Goal: Information Seeking & Learning: Learn about a topic

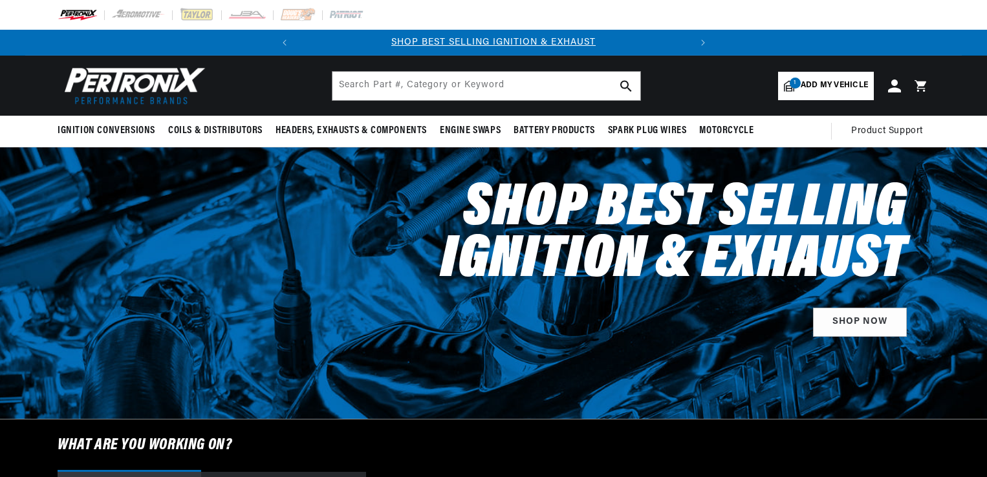
select select "1956"
select select "Chevrolet"
select select "Two-Ten-Series"
select select "265cid-4.3L"
click at [896, 91] on icon at bounding box center [894, 86] width 14 height 14
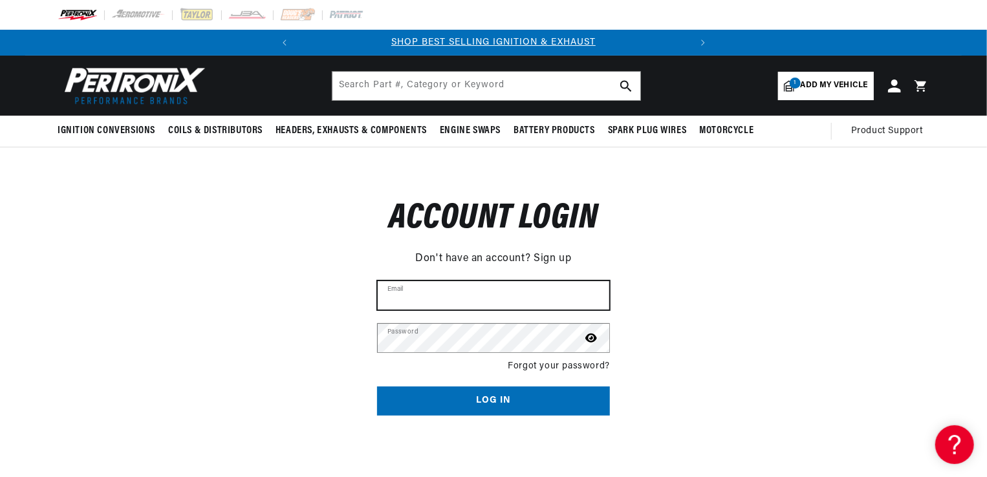
type input "purvisj42@aol.com"
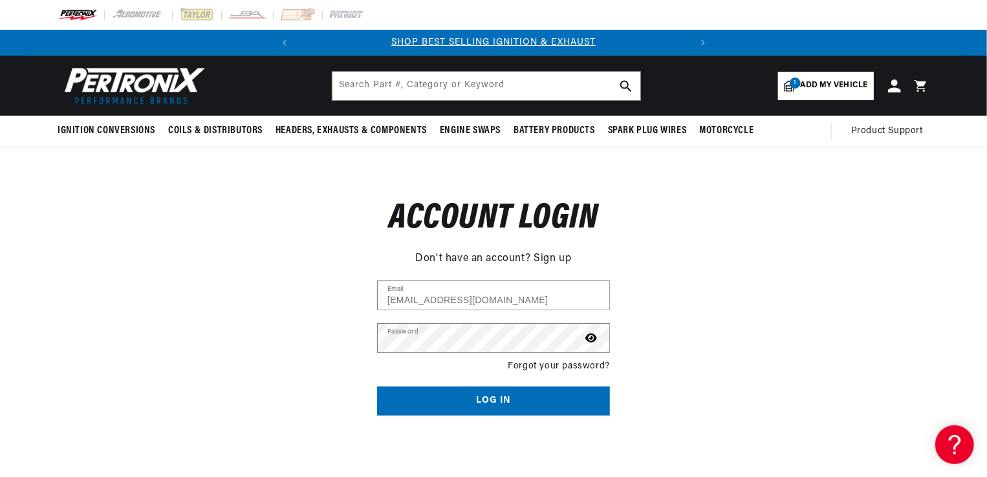
click at [530, 398] on button "Log in" at bounding box center [493, 401] width 233 height 29
click at [569, 403] on button "Log in" at bounding box center [493, 401] width 233 height 29
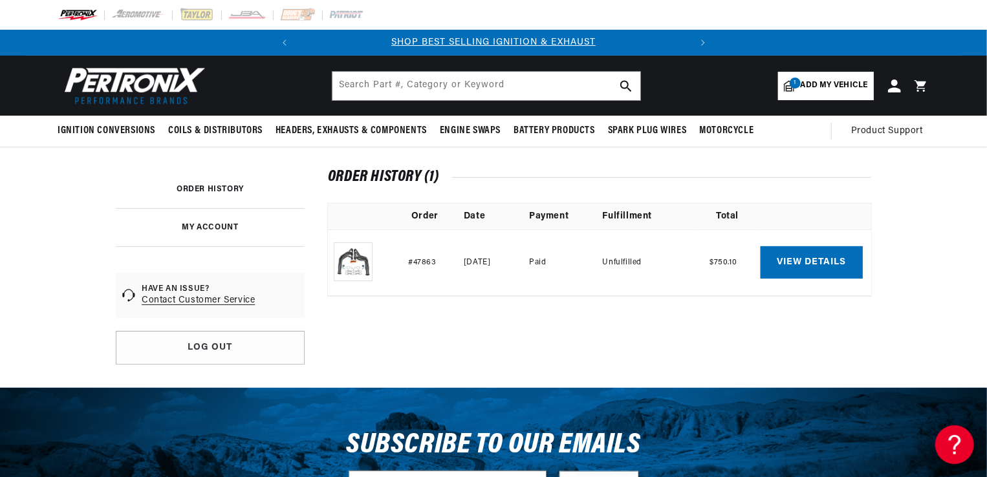
click at [367, 269] on img at bounding box center [353, 261] width 39 height 39
click at [793, 264] on link "View details" at bounding box center [811, 262] width 102 height 32
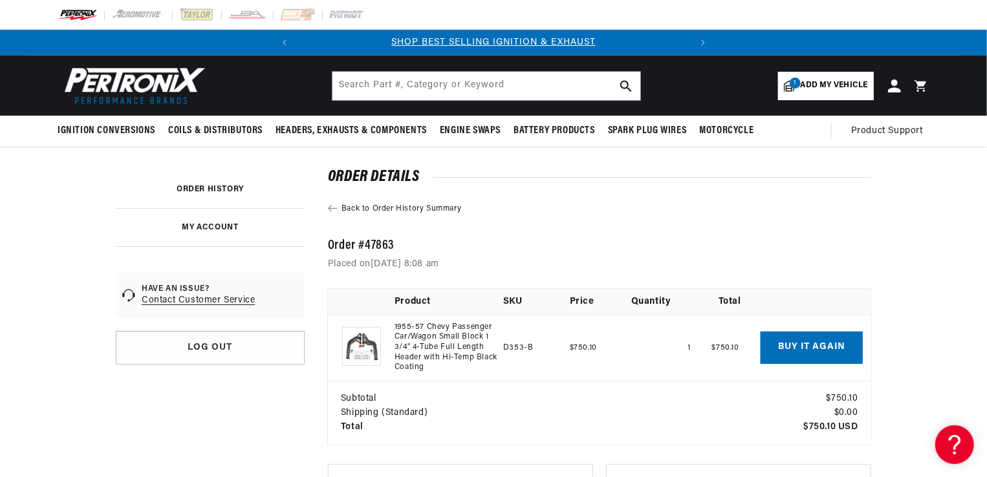
click at [413, 343] on link "1955-57 Chevy Passenger Car/Wagon Small Block 1 3/4" 4-Tube Full Length Header …" at bounding box center [445, 348] width 103 height 50
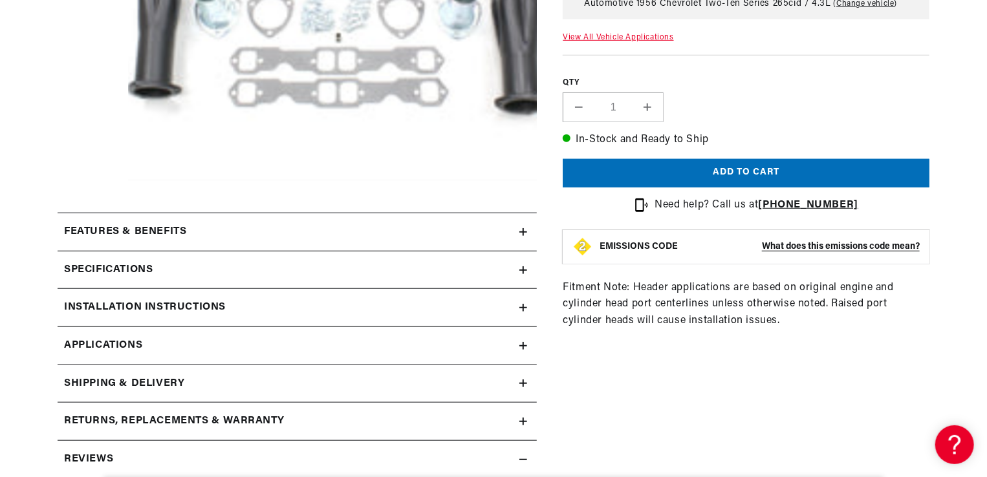
scroll to position [453, 0]
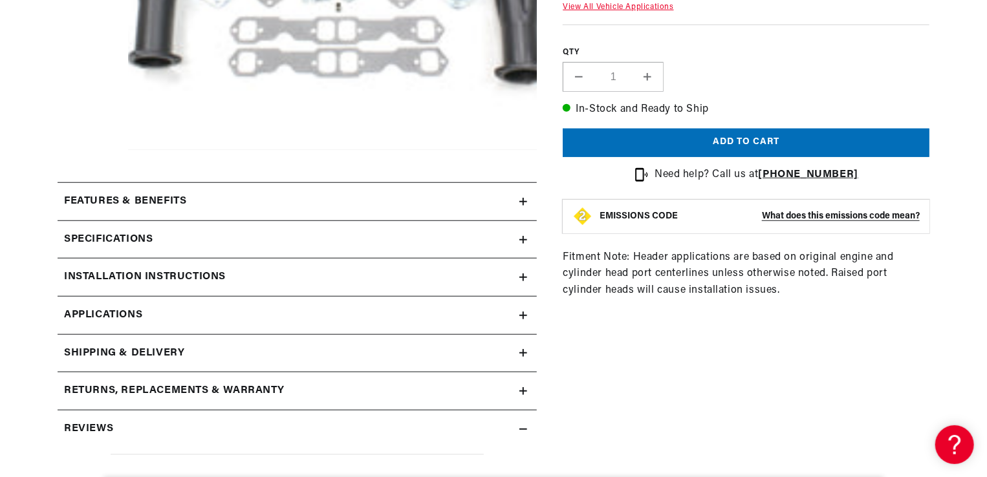
click at [518, 239] on div "Specifications" at bounding box center [289, 239] width 462 height 17
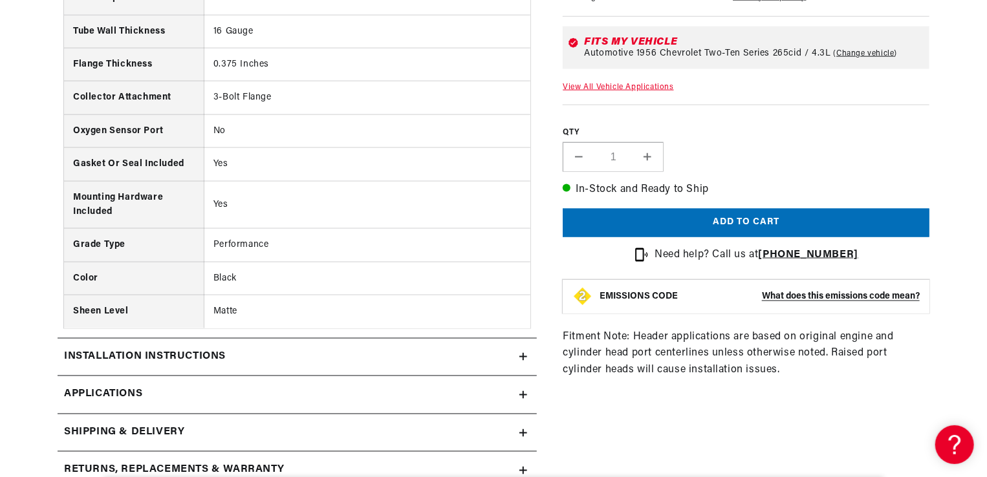
scroll to position [970, 0]
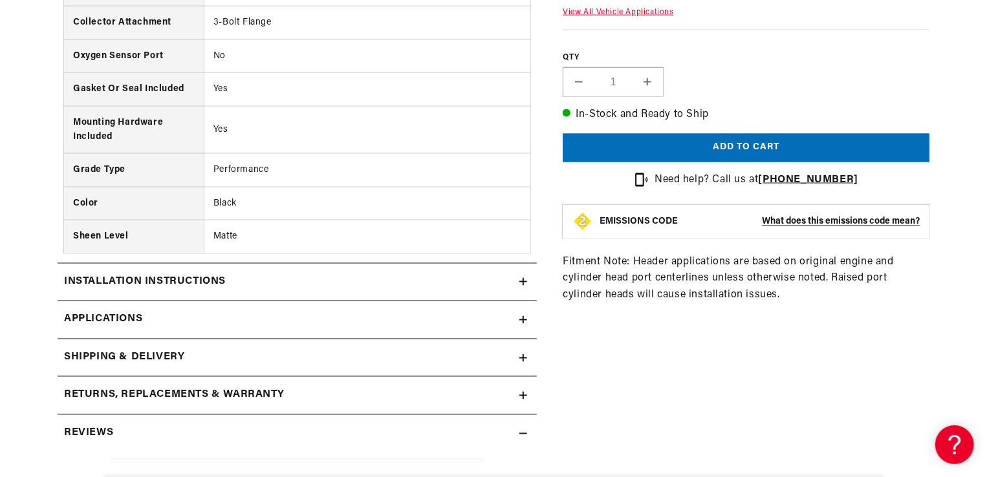
click at [521, 279] on icon at bounding box center [523, 282] width 8 height 8
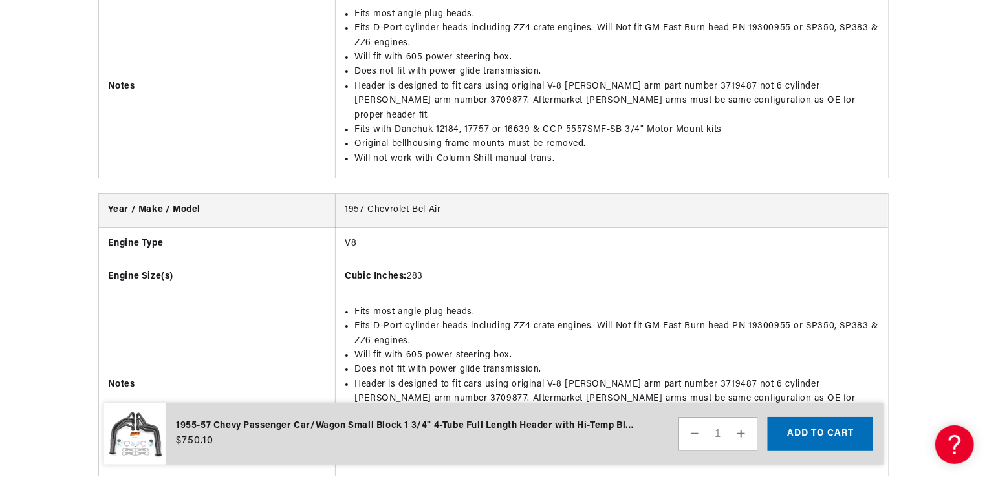
scroll to position [0, 392]
drag, startPoint x: 713, startPoint y: 275, endPoint x: 540, endPoint y: 275, distance: 173.3
click at [540, 421] on li "Fits with Danchuk 12184, 17757 or 16639 & CCP 5557SMF-SB 3/4" Motor Mount kits" at bounding box center [616, 428] width 524 height 14
drag, startPoint x: 540, startPoint y: 275, endPoint x: 553, endPoint y: 273, distance: 13.7
copy li "CCP 5557SMF-SB 3/4" Motor Mount kit"
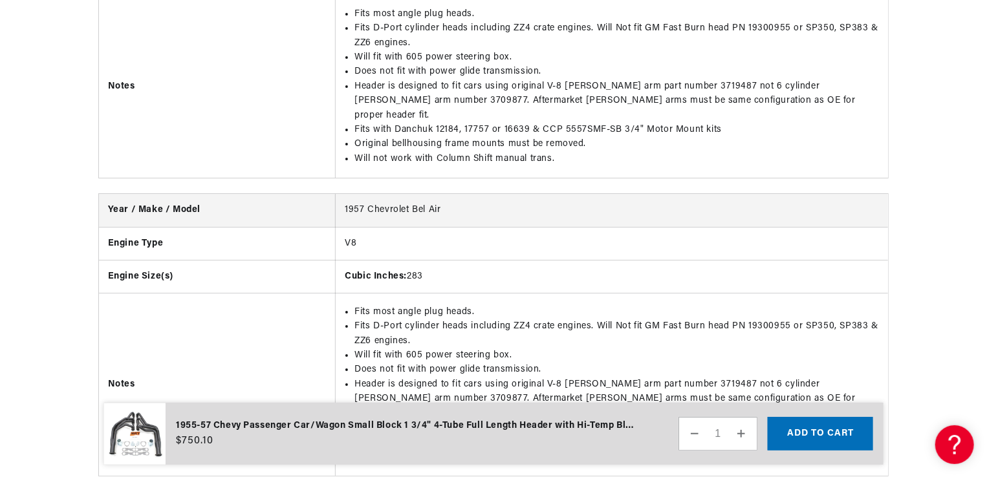
scroll to position [0, 0]
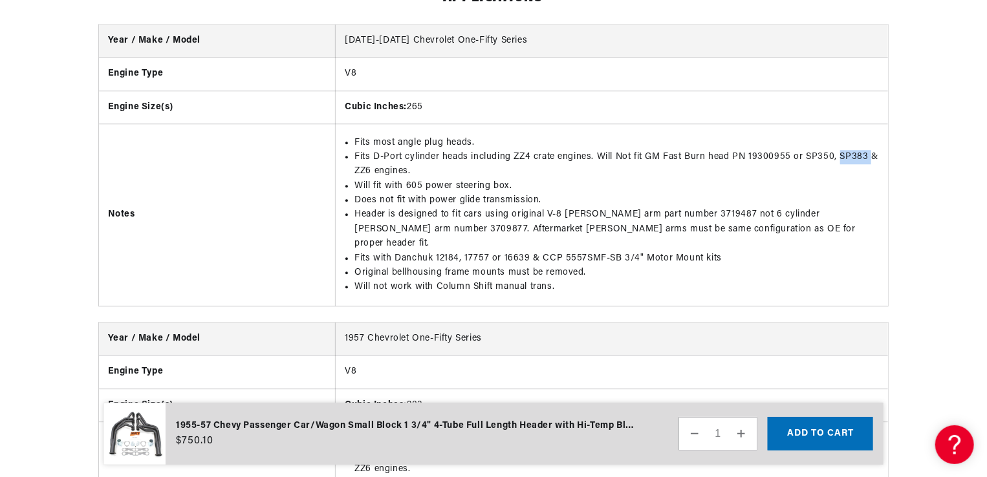
drag, startPoint x: 866, startPoint y: 154, endPoint x: 839, endPoint y: 160, distance: 27.8
click at [839, 160] on li "Fits D-Port cylinder heads including ZZ4 crate engines. Will Not fit GM Fast Bu…" at bounding box center [616, 164] width 524 height 29
copy li "SP383"
click at [716, 172] on li "Fits D-Port cylinder heads including ZZ4 crate engines. Will Not fit GM Fast Bu…" at bounding box center [616, 164] width 524 height 29
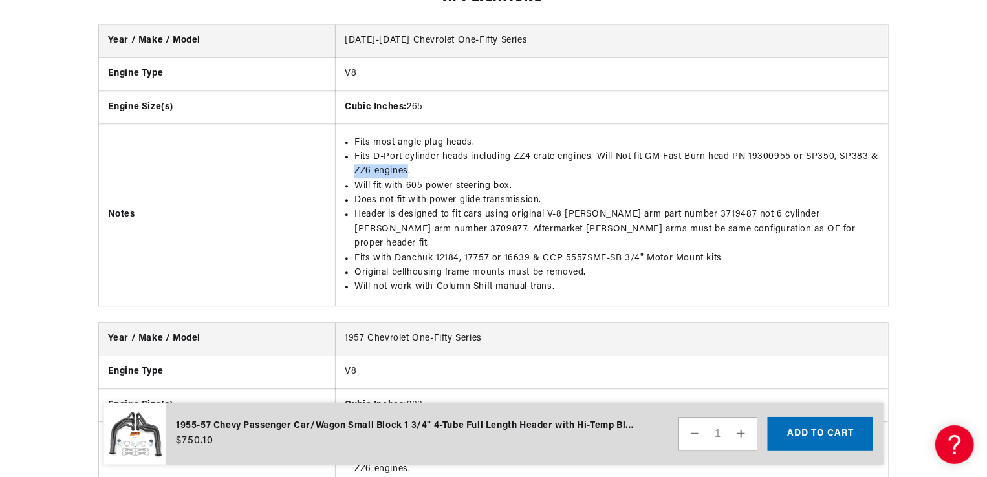
drag, startPoint x: 409, startPoint y: 167, endPoint x: 355, endPoint y: 167, distance: 53.7
click at [355, 167] on li "Fits D-Port cylinder heads including ZZ4 crate engines. Will Not fit GM Fast Bu…" at bounding box center [616, 164] width 524 height 29
copy li "ZZ6 engines"
